Goal: Information Seeking & Learning: Learn about a topic

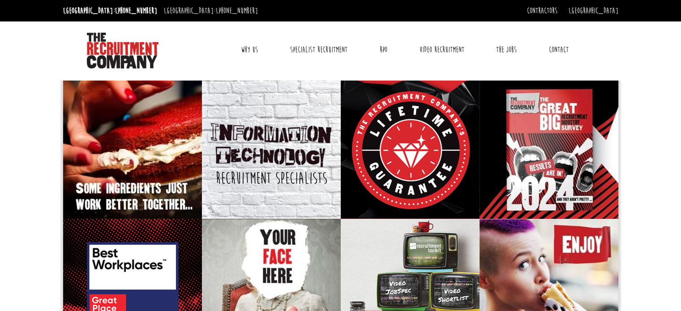
click at [248, 51] on link "Why Us" at bounding box center [249, 49] width 30 height 22
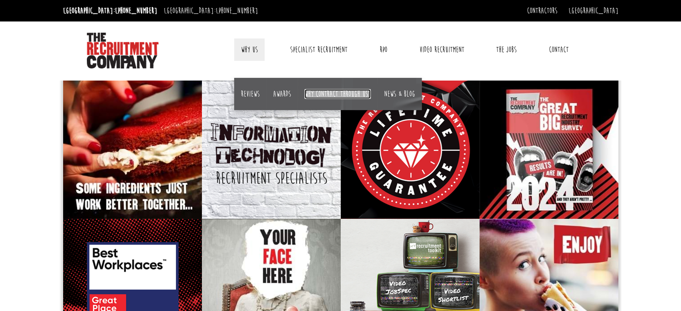
click at [328, 96] on link "Why contract through us?" at bounding box center [337, 94] width 66 height 10
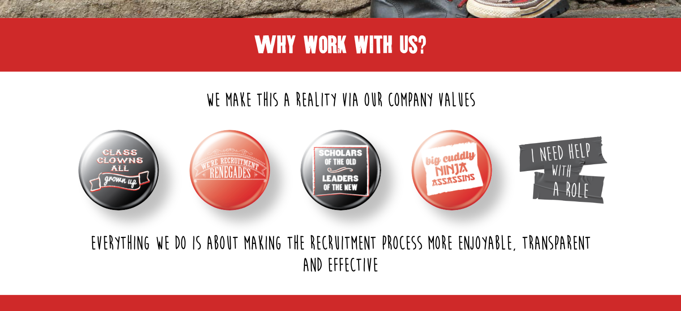
scroll to position [233, 0]
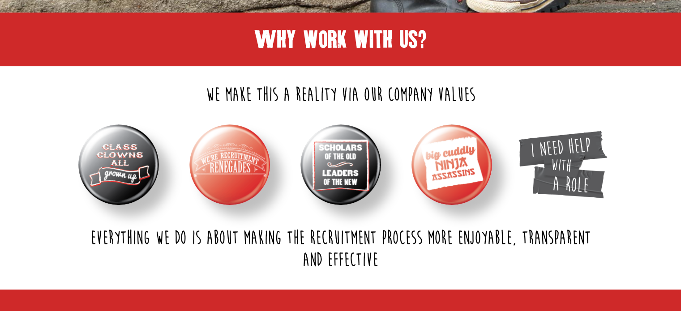
click at [93, 168] on img at bounding box center [118, 164] width 81 height 81
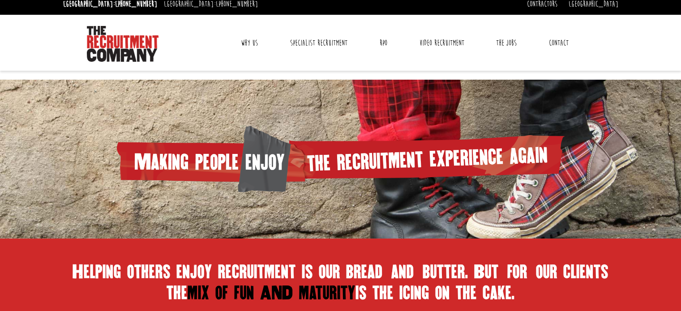
scroll to position [0, 0]
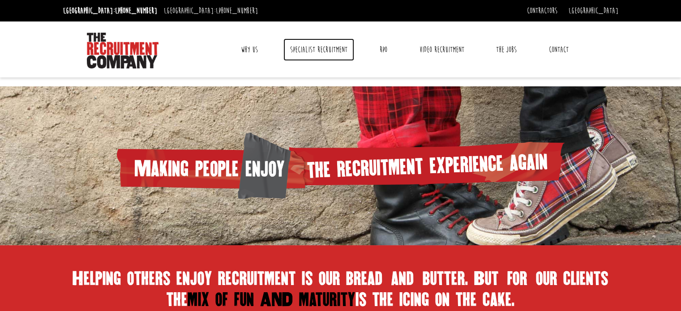
click at [340, 48] on link "Specialist Recruitment" at bounding box center [318, 49] width 71 height 22
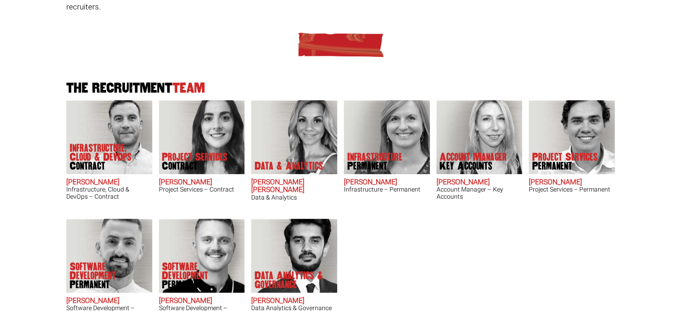
scroll to position [233, 0]
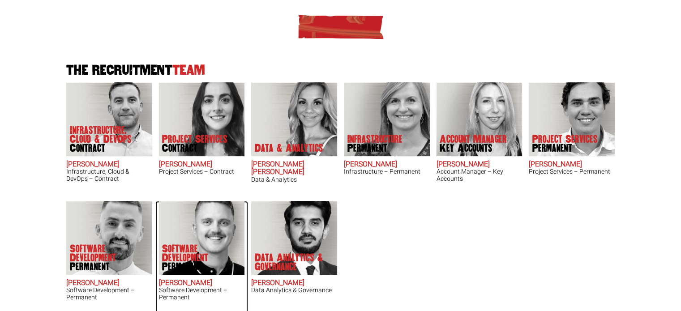
click at [202, 226] on img at bounding box center [201, 238] width 86 height 74
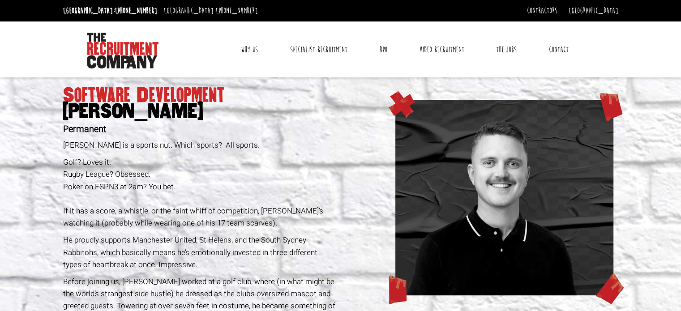
click at [16, 168] on section "Software Development Sam Williamson Permanent Sam is a sports nut. Which sports…" at bounding box center [340, 285] width 681 height 417
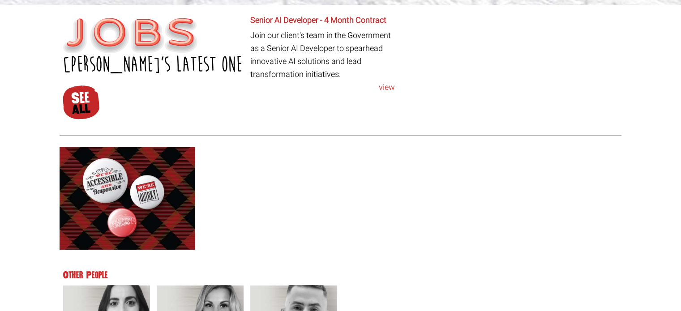
scroll to position [483, 0]
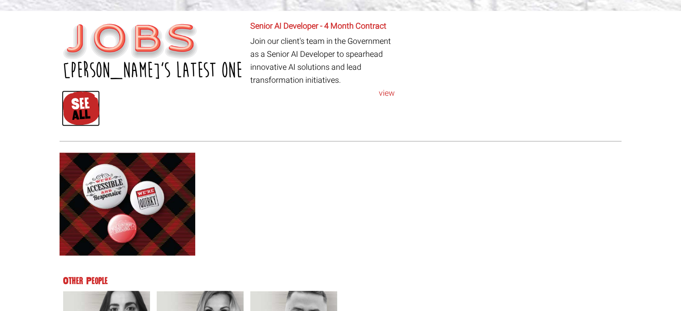
click at [84, 104] on img at bounding box center [81, 108] width 38 height 36
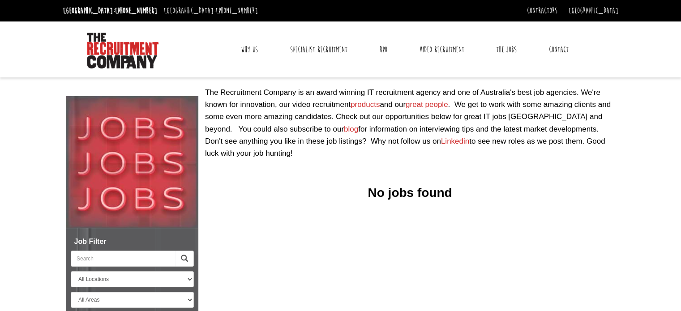
select select "[PERSON_NAME]"
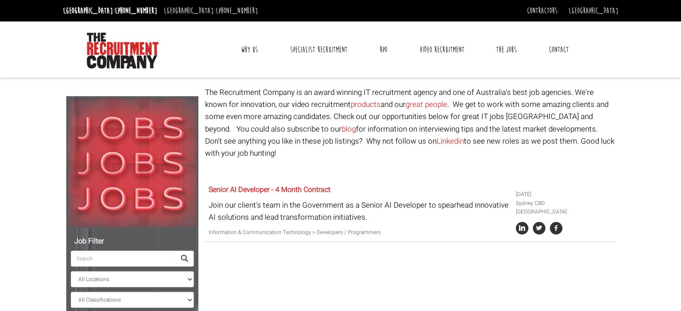
click at [632, 191] on body "Sydney: +61 2 8346 6700 Dublin: +353 1 697 2548 Contractors Timesheets Why Cont…" at bounding box center [340, 207] width 681 height 415
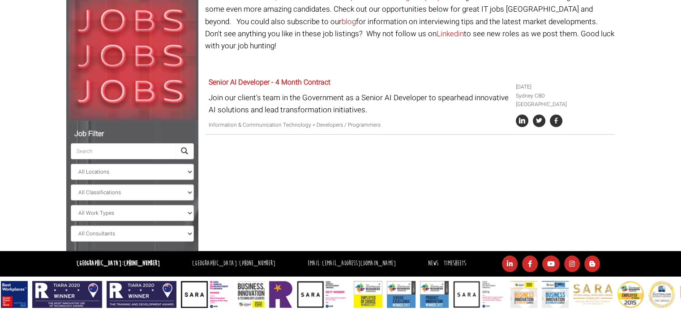
scroll to position [113, 0]
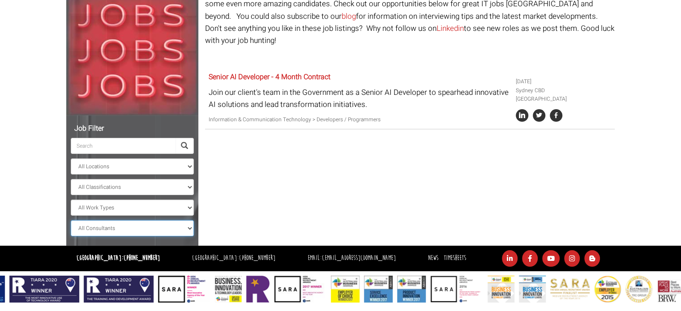
click at [190, 230] on select "All Consultants Adam - Infrastructure, Cloud & DevOps, Contract Amanda - Infras…" at bounding box center [132, 228] width 123 height 16
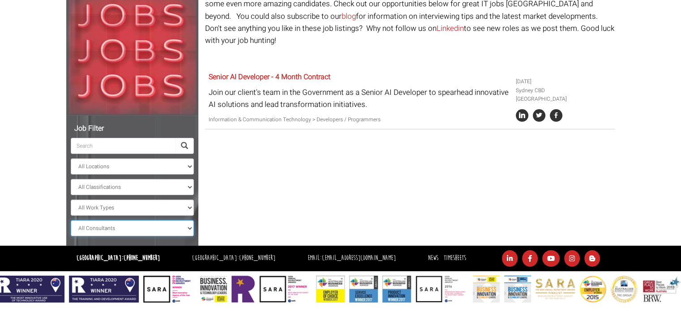
click at [190, 230] on select "All Consultants Adam - Infrastructure, Cloud & DevOps, Contract Amanda - Infras…" at bounding box center [132, 228] width 123 height 16
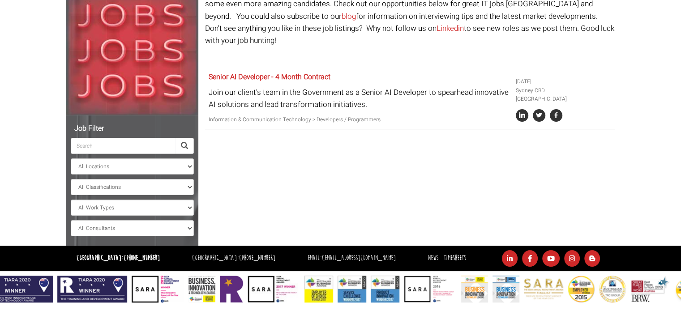
click at [260, 197] on div "Job Filter All Locations Sydney Melbourne Ireland Sydney CBD Parramatta Circula…" at bounding box center [341, 110] width 562 height 272
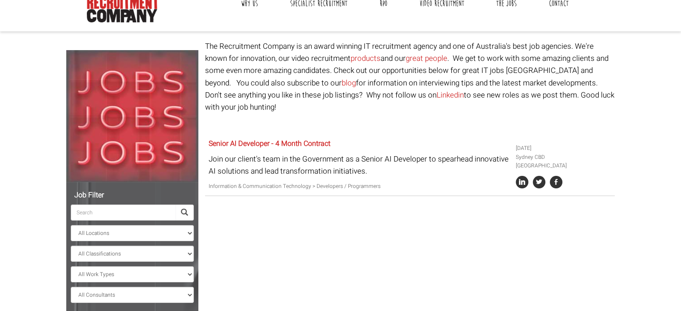
scroll to position [0, 0]
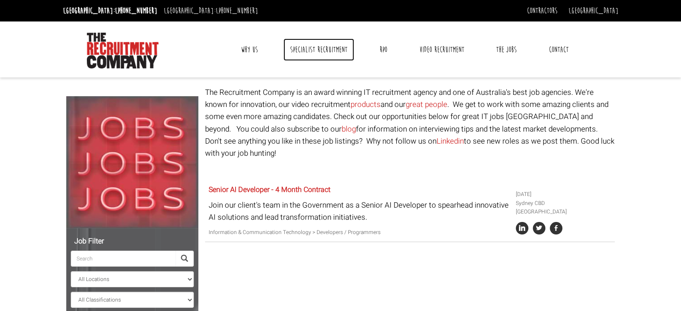
click at [328, 47] on link "Specialist Recruitment" at bounding box center [318, 49] width 71 height 22
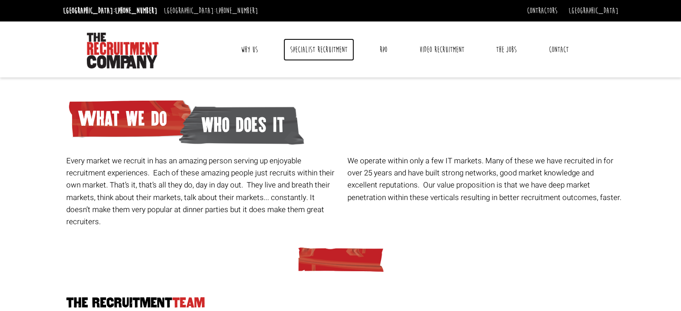
click at [338, 51] on link "Specialist Recruitment" at bounding box center [318, 49] width 71 height 22
click at [346, 163] on div "We operate within only a few IT markets. Many of these we have recruited in for…" at bounding box center [484, 182] width 281 height 54
click at [384, 47] on link "RPO" at bounding box center [383, 49] width 21 height 22
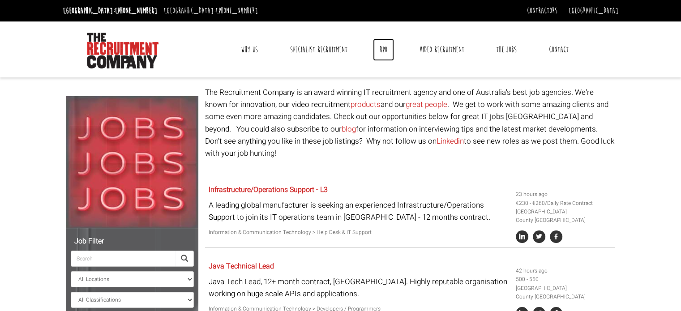
click at [385, 48] on link "RPO" at bounding box center [383, 49] width 21 height 22
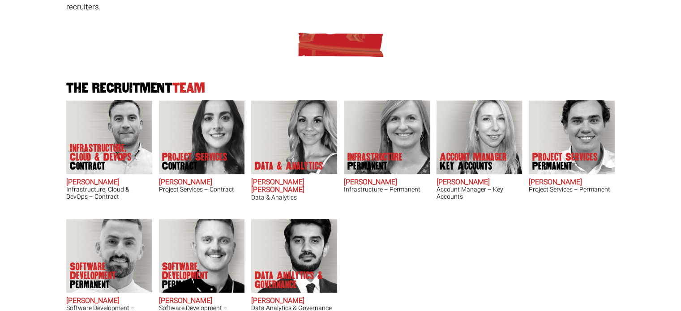
scroll to position [233, 0]
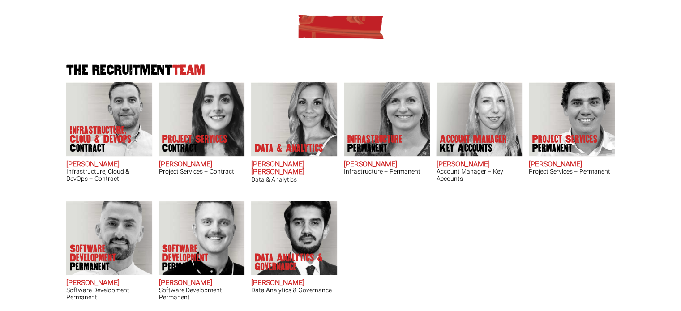
click at [441, 229] on div "The Recruitment Team Infrastructure, Cloud & DevOps Contract [PERSON_NAME] Infr…" at bounding box center [340, 159] width 555 height 319
